Goal: Information Seeking & Learning: Learn about a topic

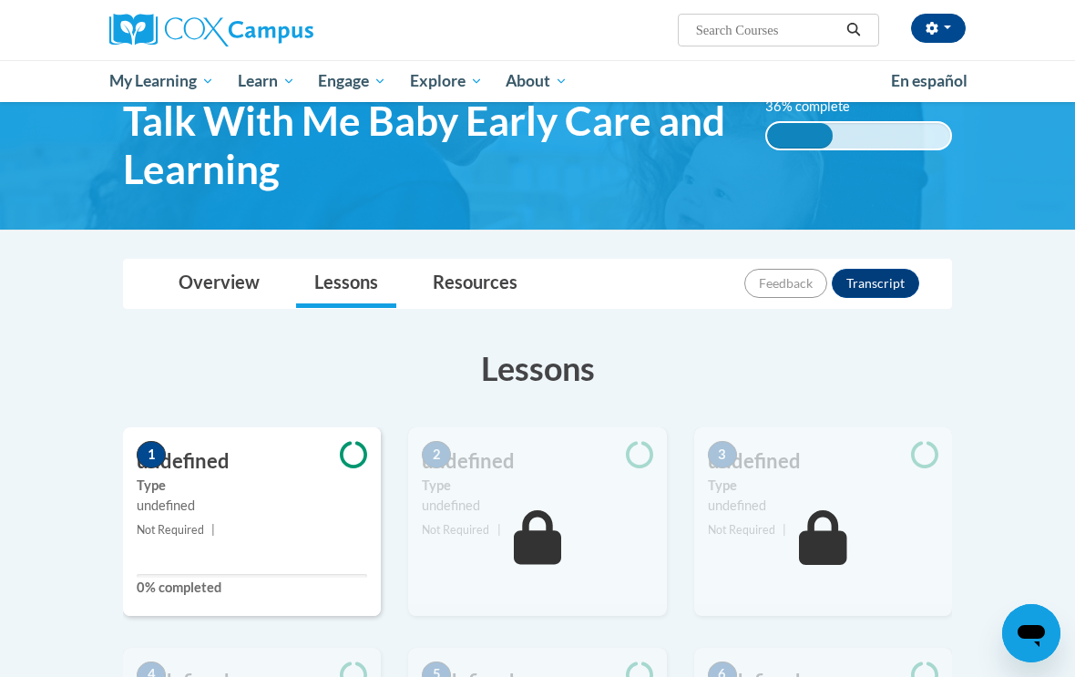
click at [0, 0] on span "My Course Progress" at bounding box center [0, 0] width 0 height 0
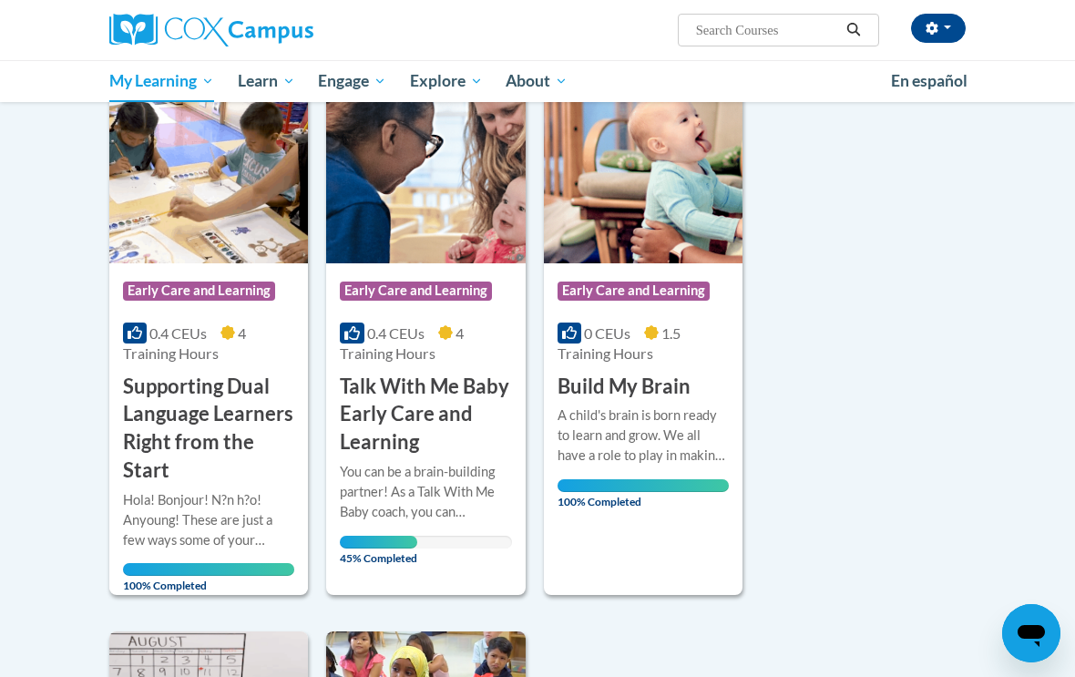
scroll to position [851, 0]
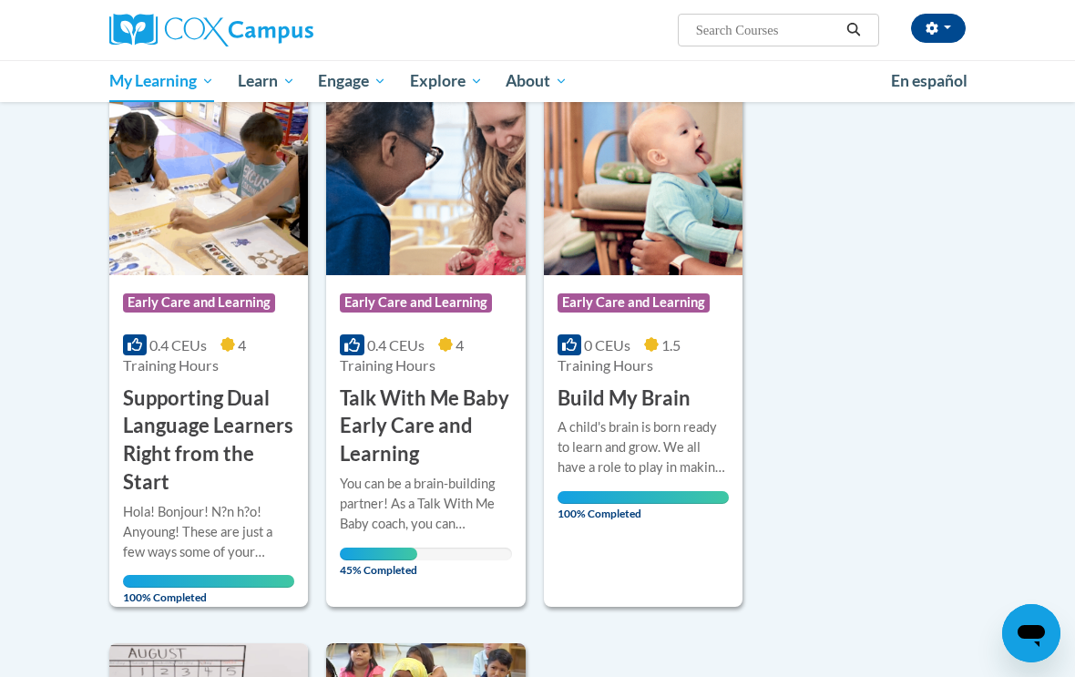
click at [433, 451] on h3 "Talk With Me Baby Early Care and Learning" at bounding box center [425, 426] width 171 height 84
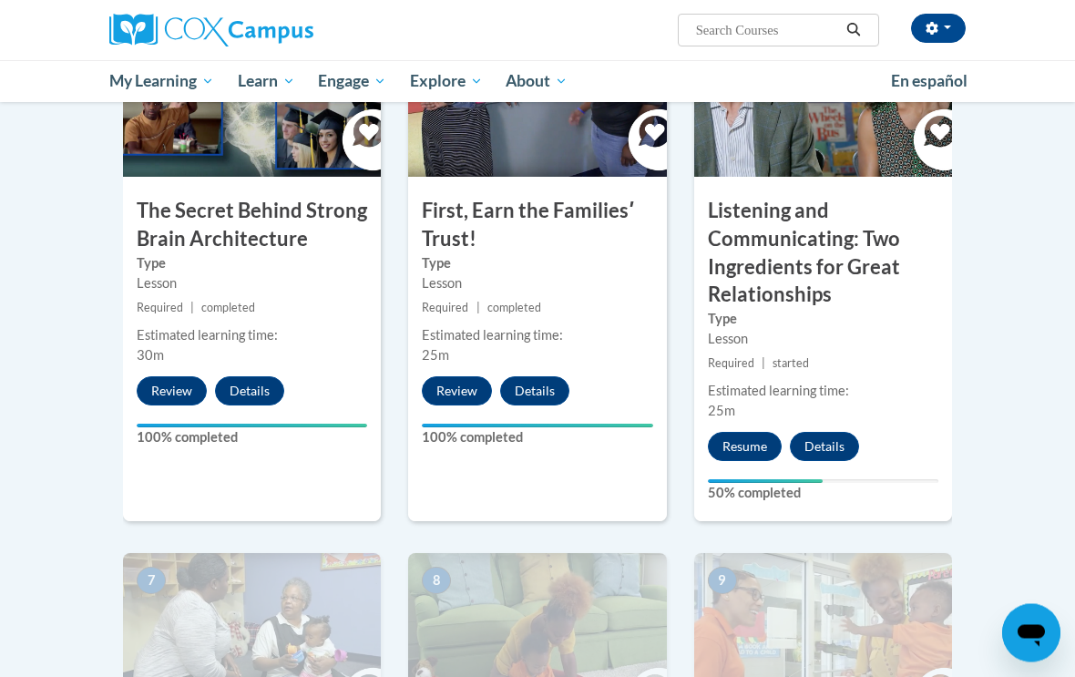
click at [749, 449] on button "Resume" at bounding box center [745, 447] width 74 height 29
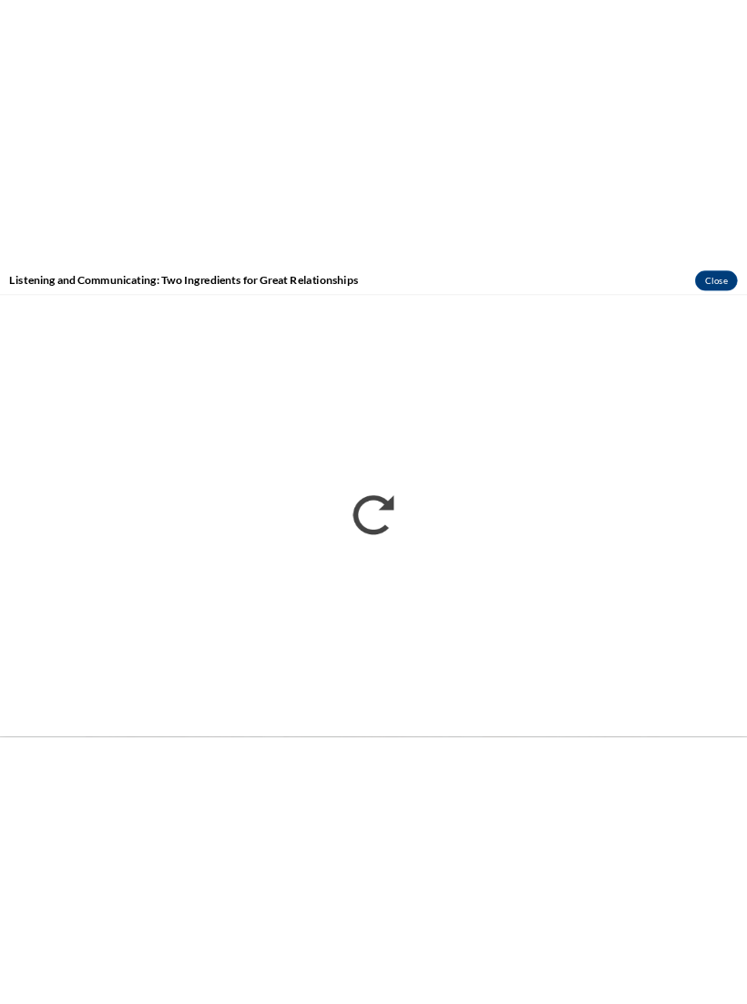
scroll to position [862, 0]
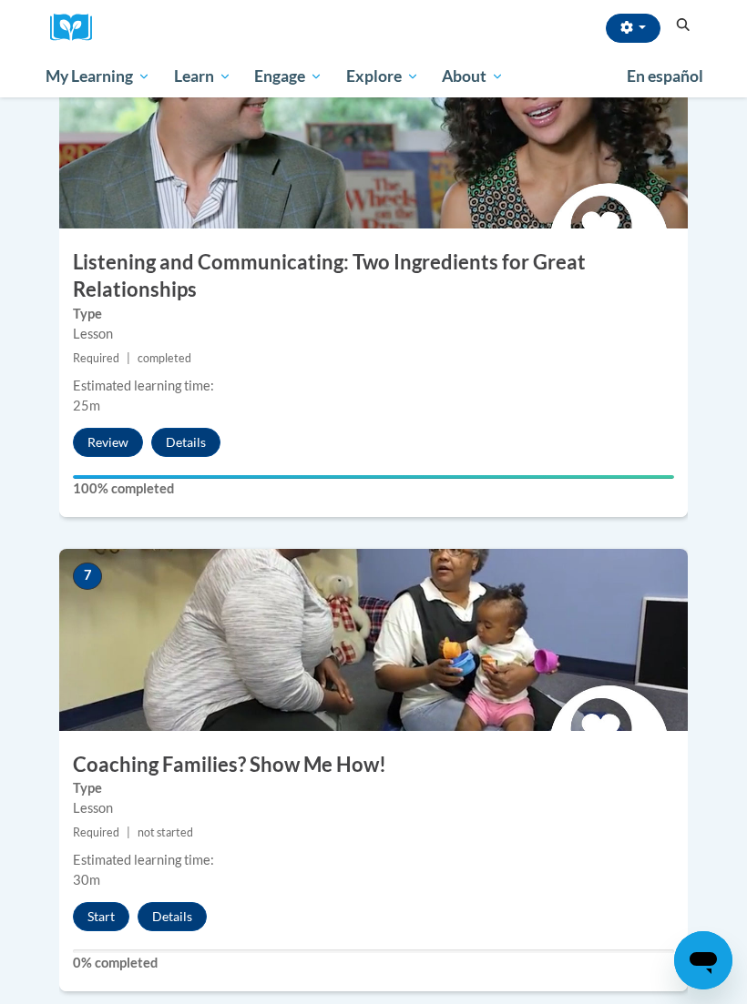
scroll to position [2898, 0]
click at [417, 582] on img at bounding box center [373, 641] width 628 height 182
click at [93, 903] on button "Start" at bounding box center [101, 917] width 56 height 29
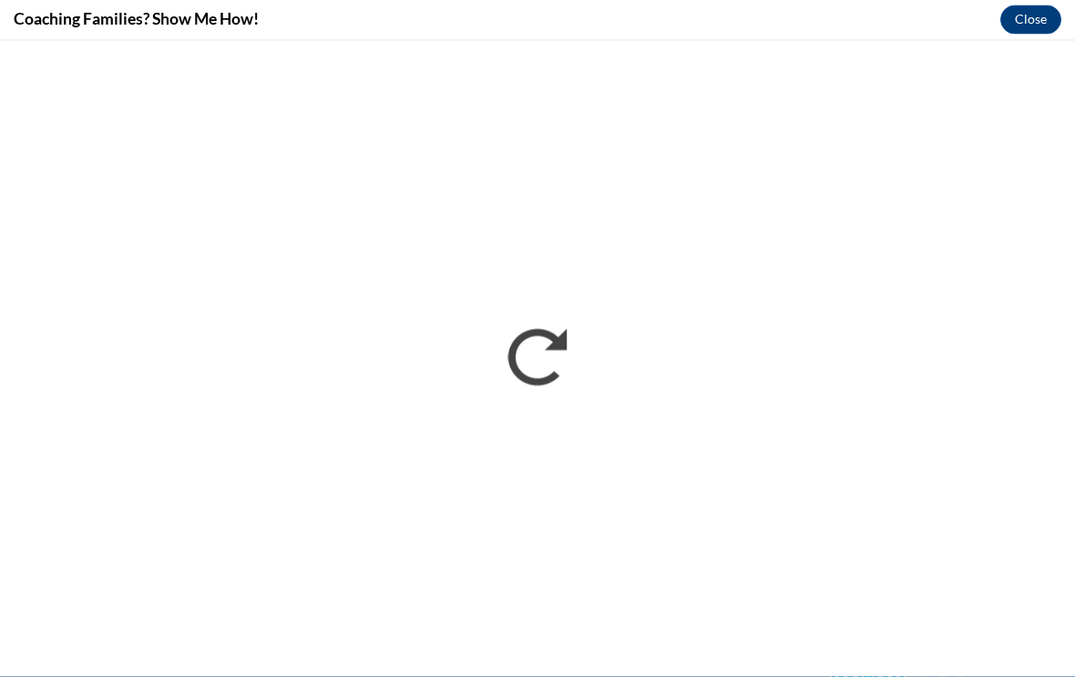
scroll to position [2115, 0]
